Goal: Transaction & Acquisition: Purchase product/service

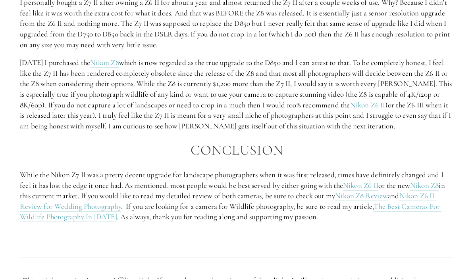
scroll to position [1405, 0]
click at [374, 192] on link "Nikon Z8 Review" at bounding box center [361, 197] width 53 height 10
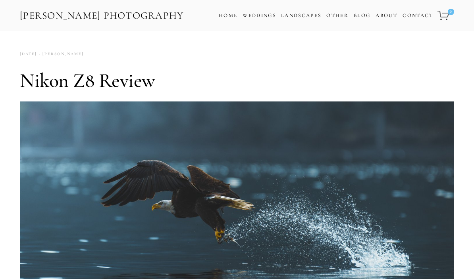
click at [227, 14] on link "Home" at bounding box center [228, 16] width 19 height 12
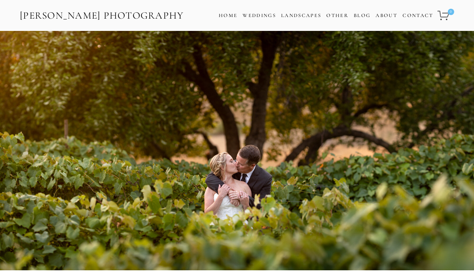
click at [366, 12] on link "Blog" at bounding box center [362, 16] width 17 height 12
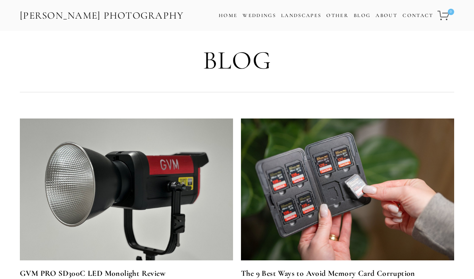
click at [225, 19] on link "Home" at bounding box center [228, 16] width 19 height 12
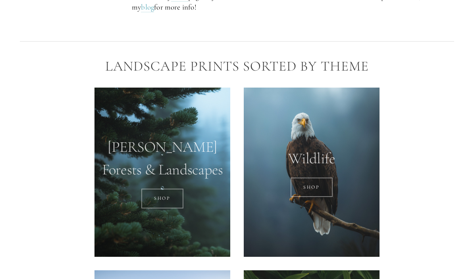
click at [323, 178] on link "SHOP" at bounding box center [312, 188] width 42 height 20
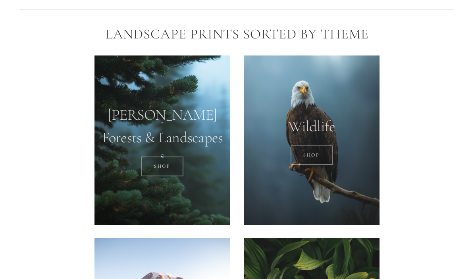
scroll to position [547, 0]
